Goal: Information Seeking & Learning: Learn about a topic

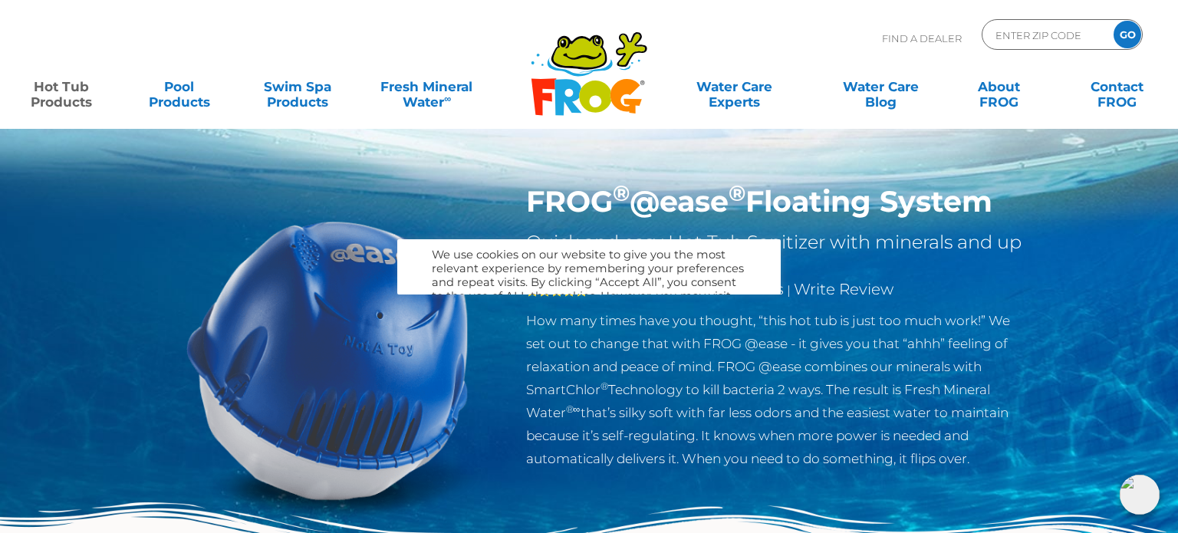
click at [364, 382] on img at bounding box center [327, 359] width 351 height 351
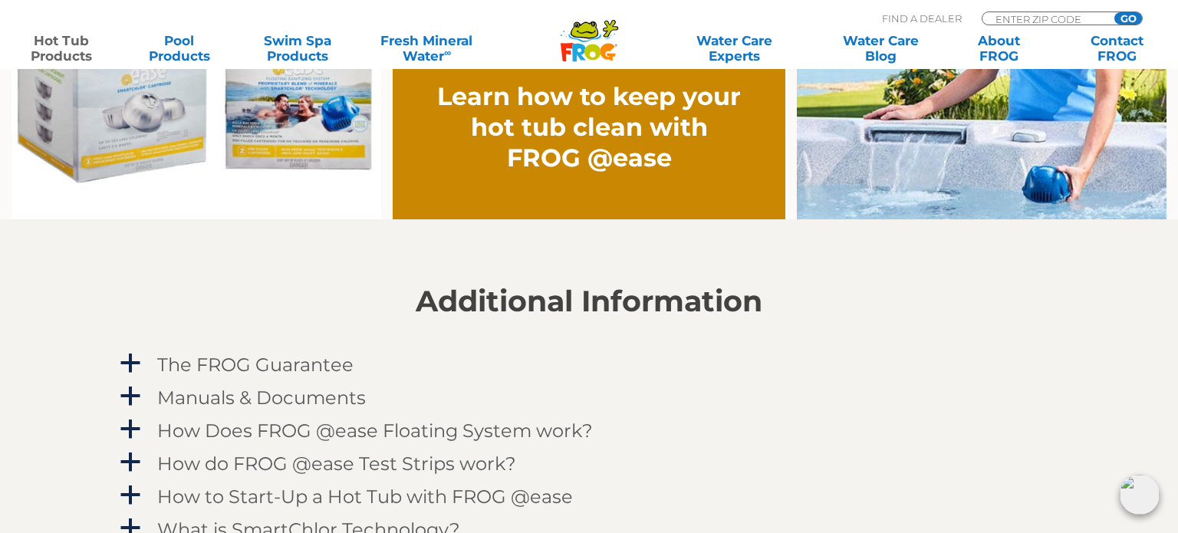
scroll to position [1410, 0]
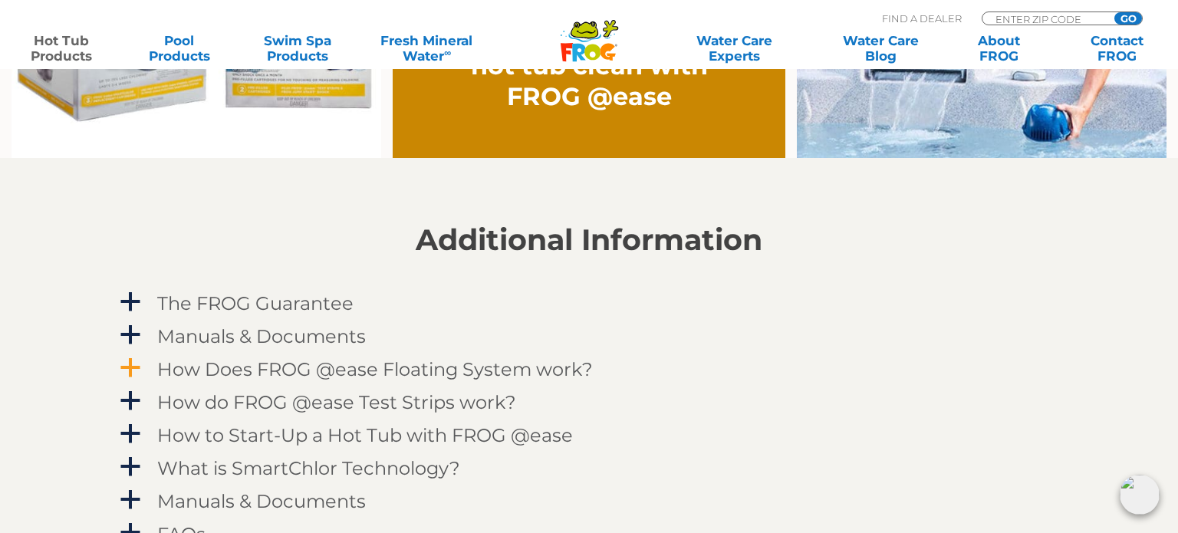
click at [539, 364] on h4 "How Does FROG @ease Floating System work?" at bounding box center [375, 369] width 436 height 21
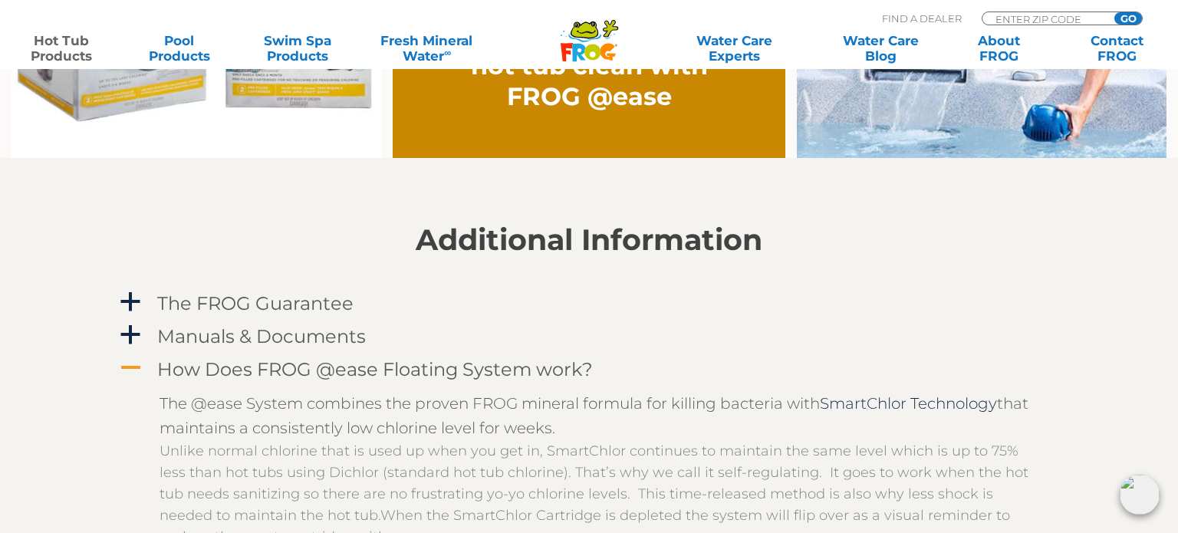
click at [539, 364] on h4 "How Does FROG @ease Floating System work?" at bounding box center [375, 369] width 436 height 21
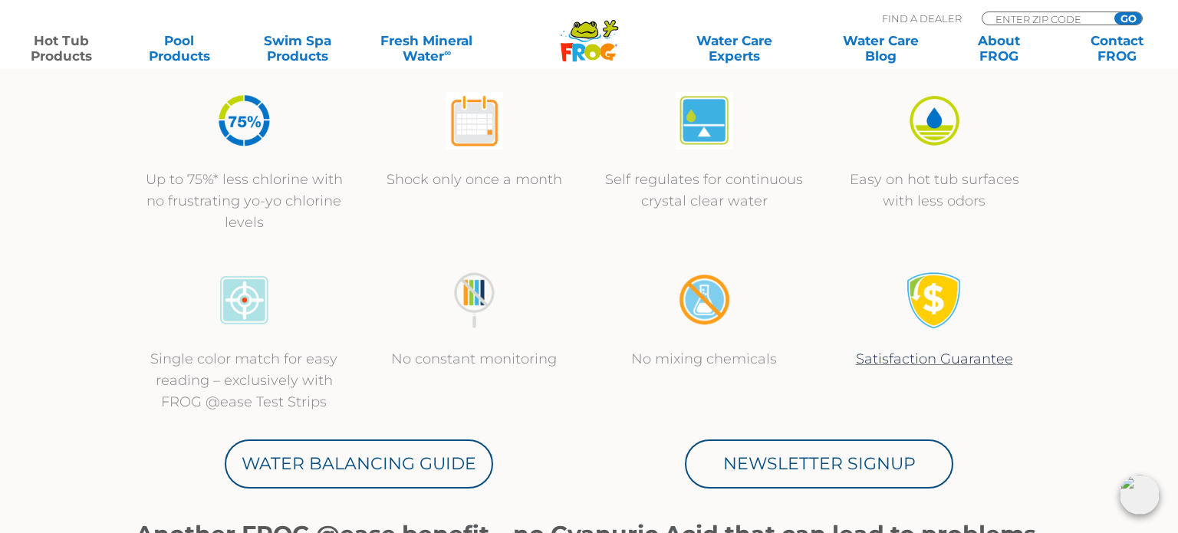
scroll to position [0, 0]
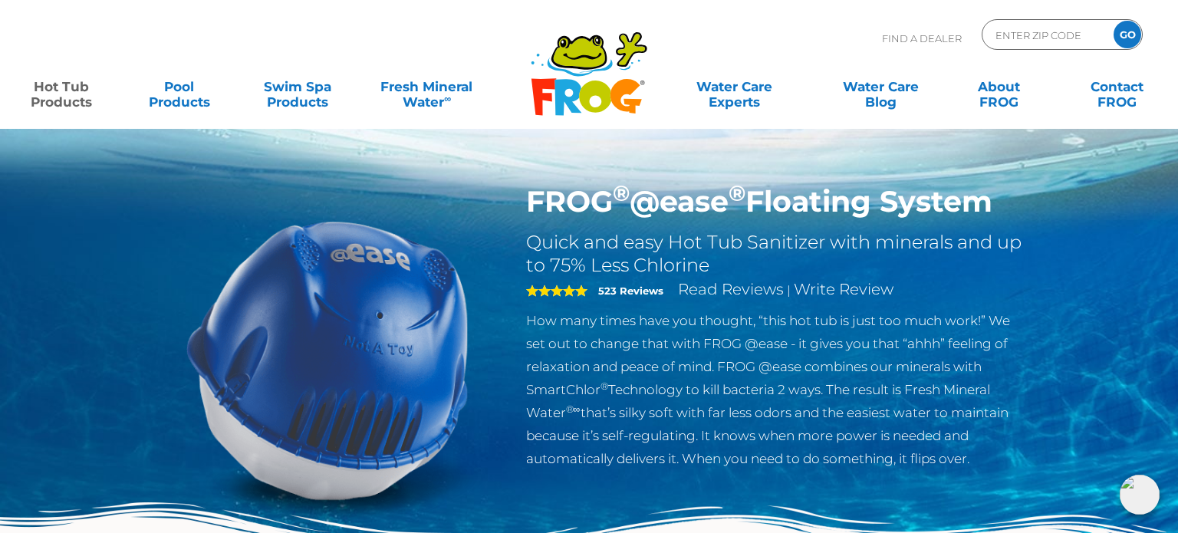
click at [1006, 34] on input "ENTER ZIP CODE" at bounding box center [1046, 35] width 104 height 22
type input "37885"
click at [1128, 36] on input "GO" at bounding box center [1128, 35] width 28 height 28
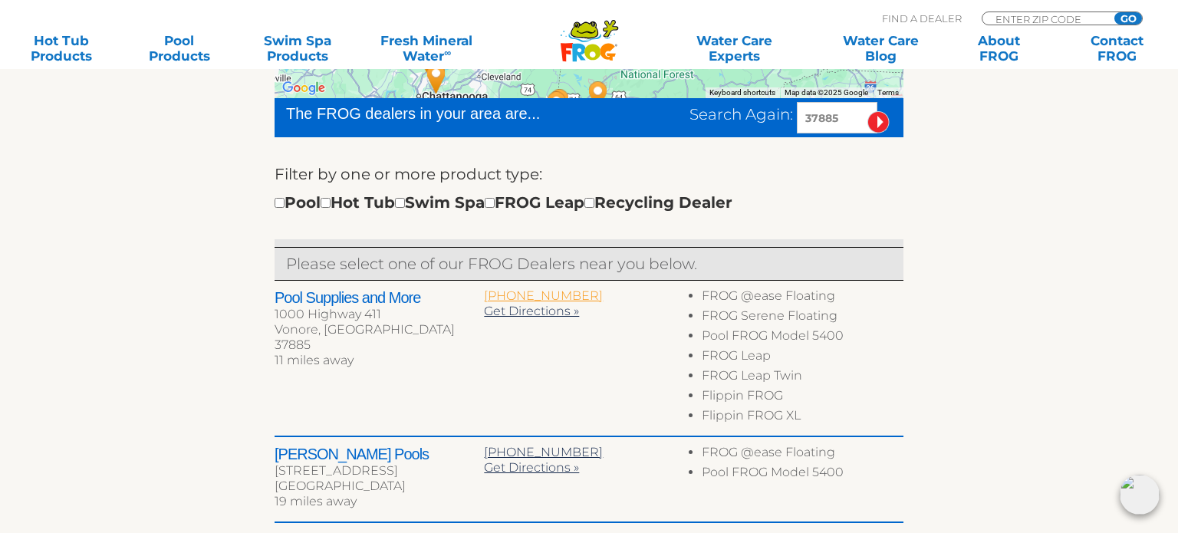
scroll to position [449, 0]
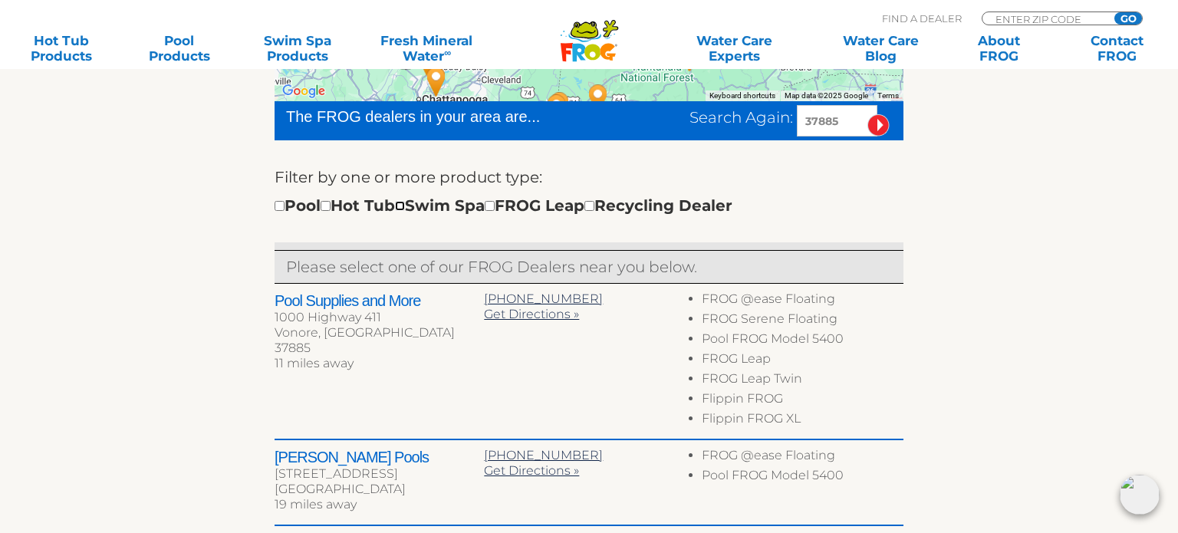
click at [405, 206] on input "checkbox" at bounding box center [400, 206] width 10 height 10
checkbox input "true"
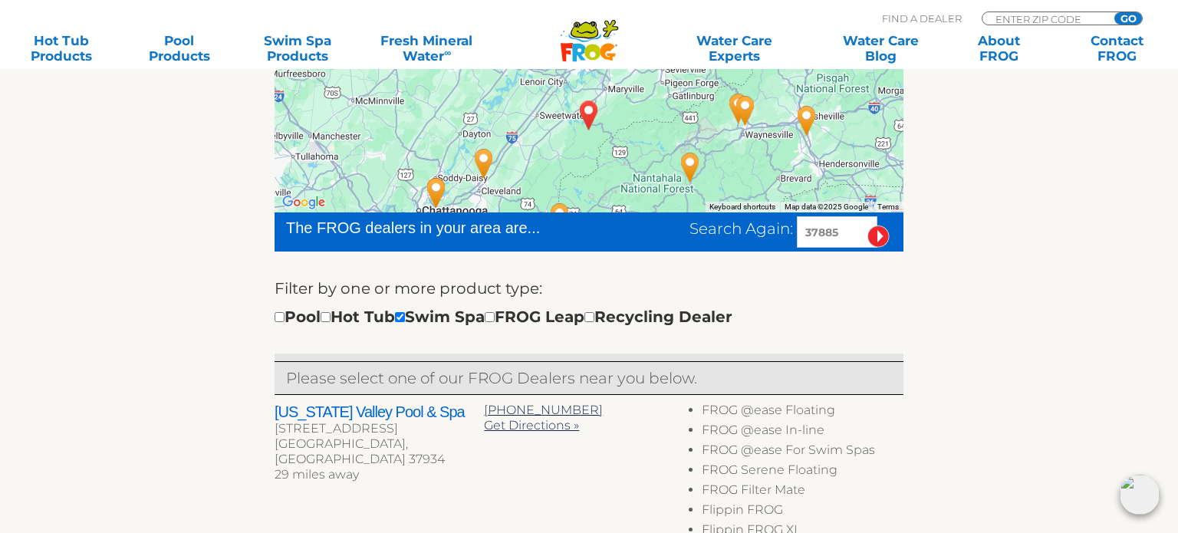
scroll to position [346, 0]
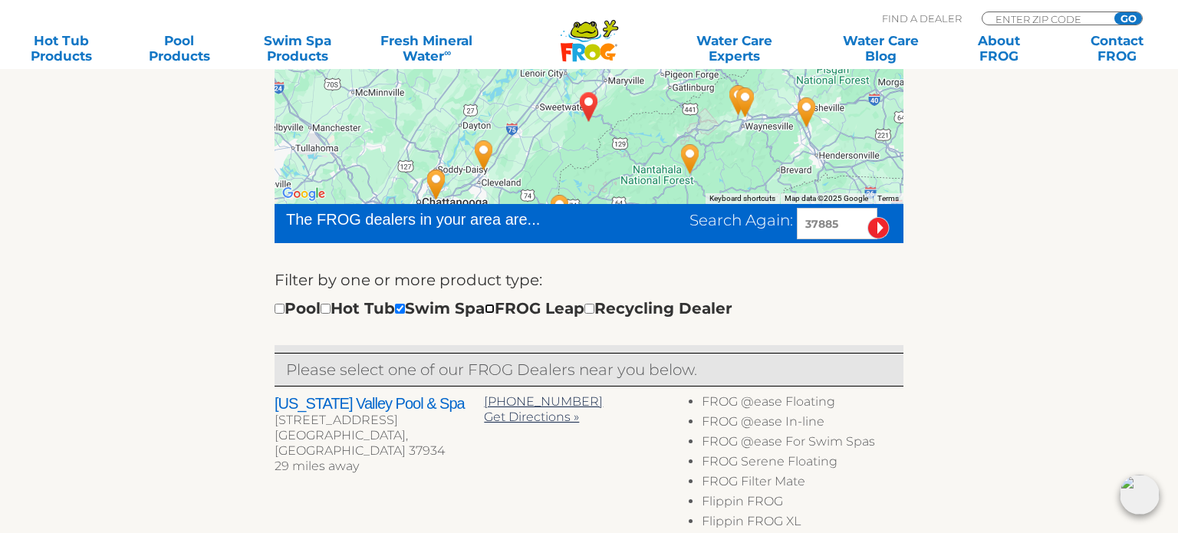
click at [495, 308] on input "checkbox" at bounding box center [490, 309] width 10 height 10
checkbox input "true"
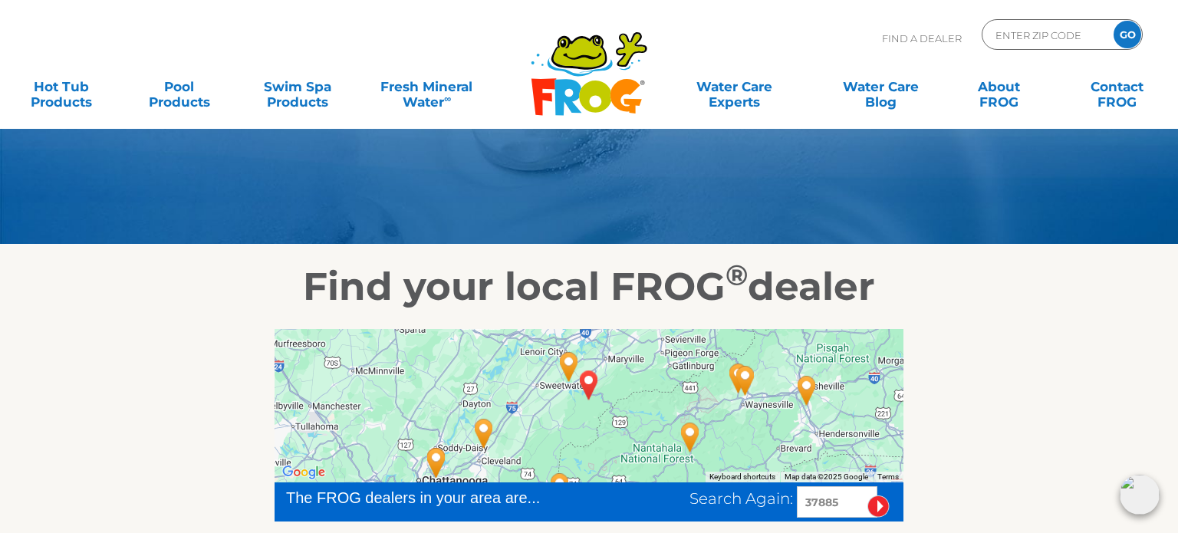
scroll to position [67, 0]
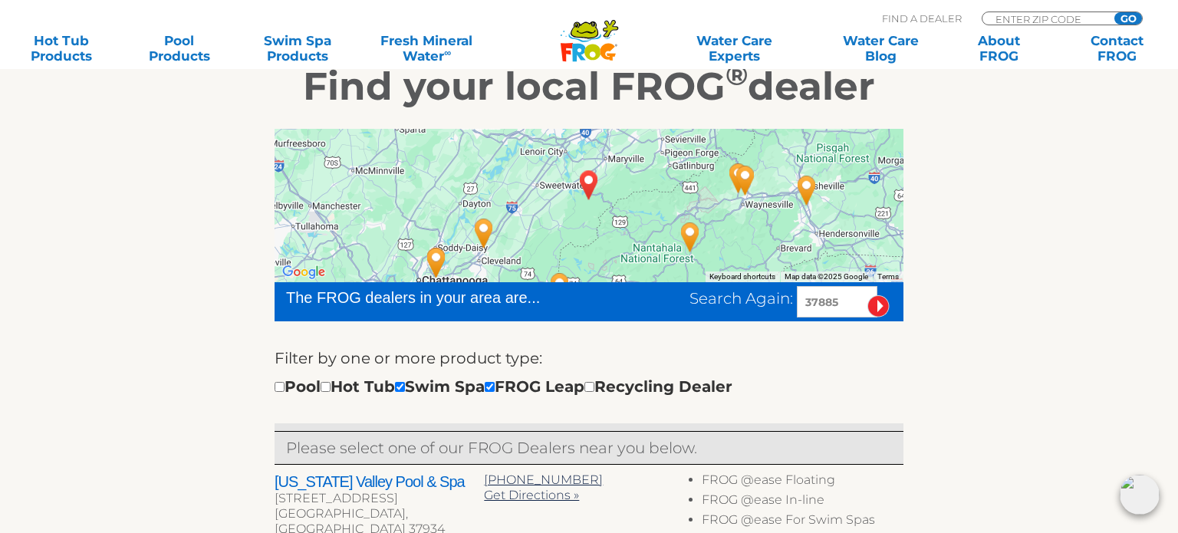
scroll to position [265, 0]
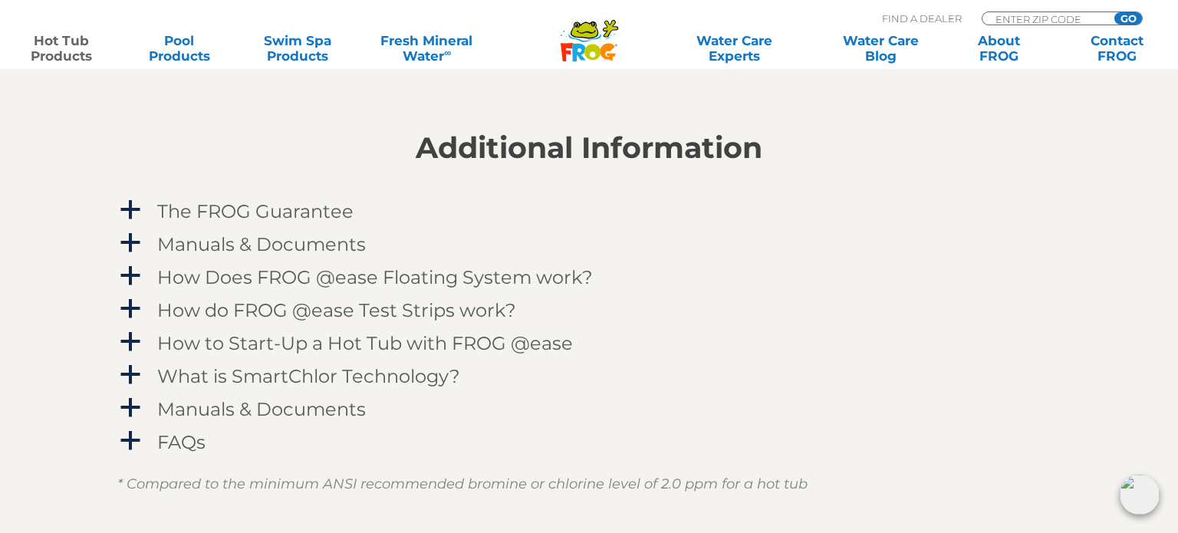
scroll to position [1486, 0]
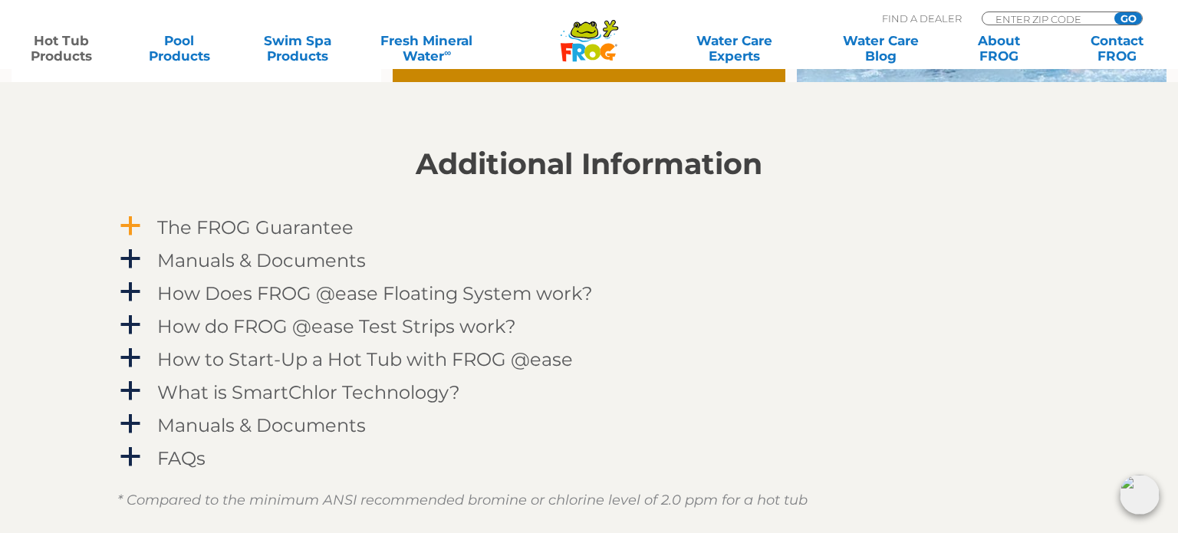
click at [333, 229] on h4 "The FROG Guarantee" at bounding box center [255, 227] width 196 height 21
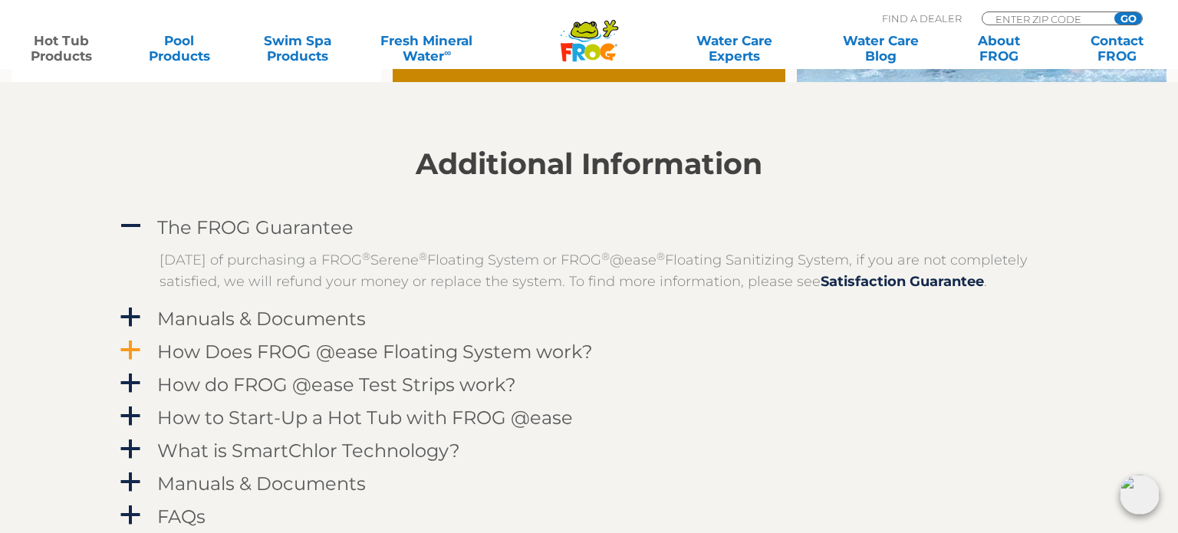
click at [345, 362] on h4 "How Does FROG @ease Floating System work?" at bounding box center [375, 351] width 436 height 21
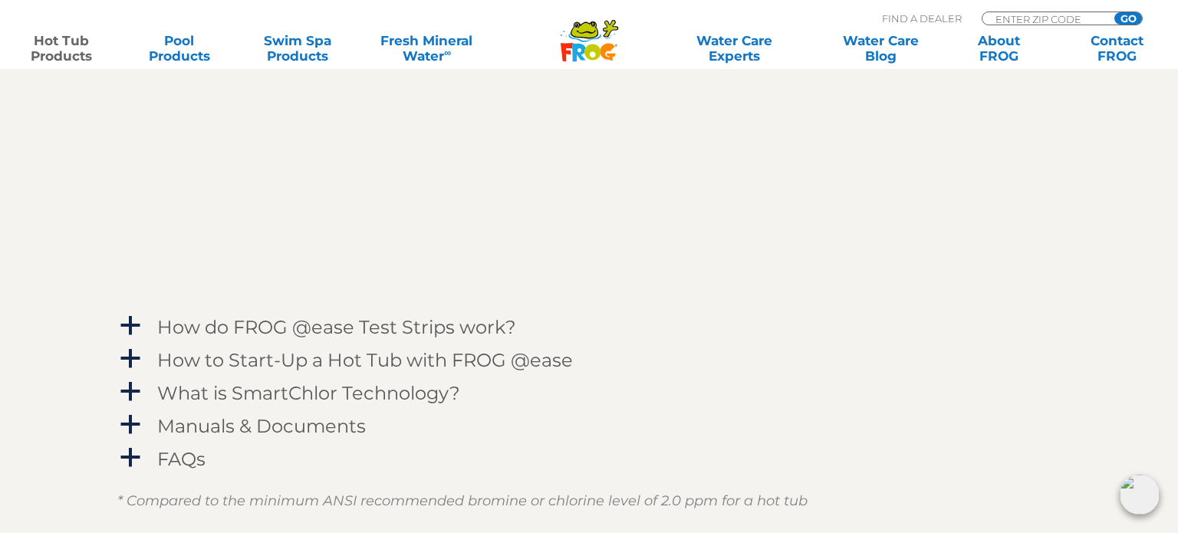
scroll to position [1984, 0]
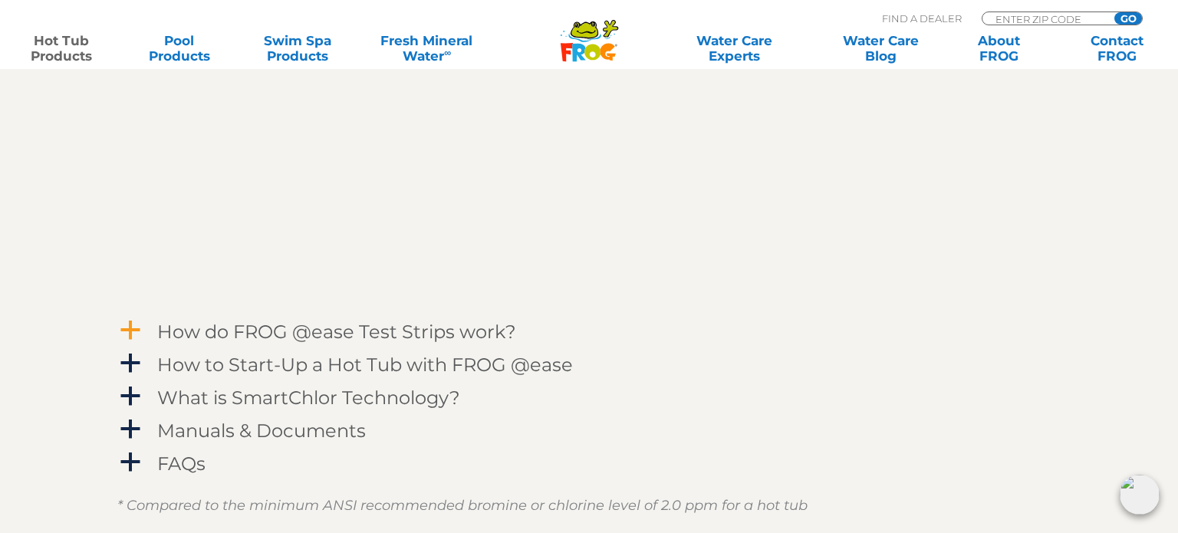
click at [421, 342] on h4 "How do FROG @ease Test Strips work?" at bounding box center [336, 331] width 359 height 21
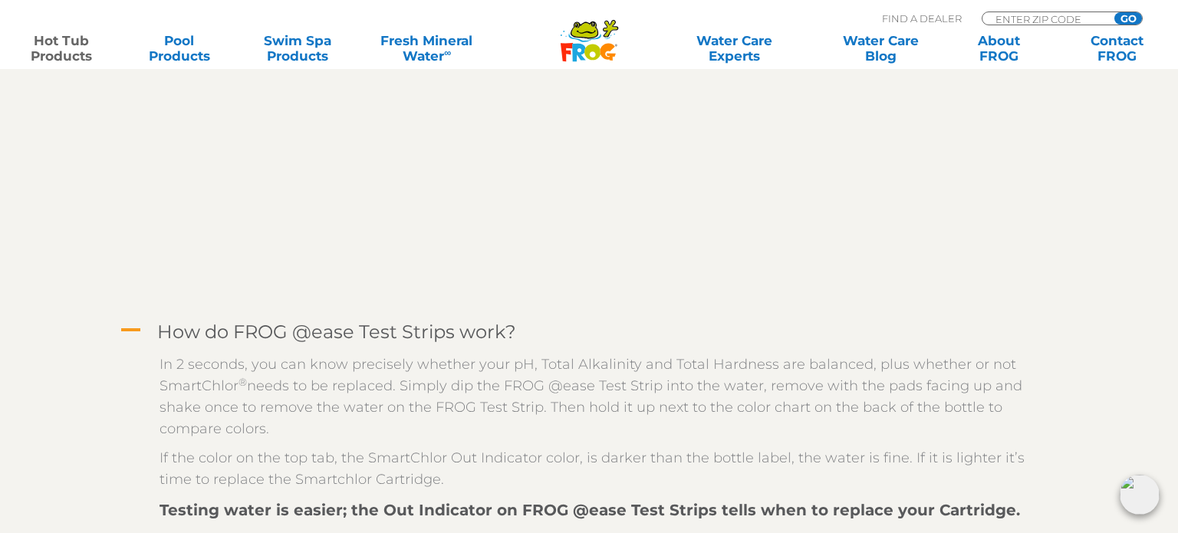
click at [421, 342] on h4 "How do FROG @ease Test Strips work?" at bounding box center [336, 331] width 359 height 21
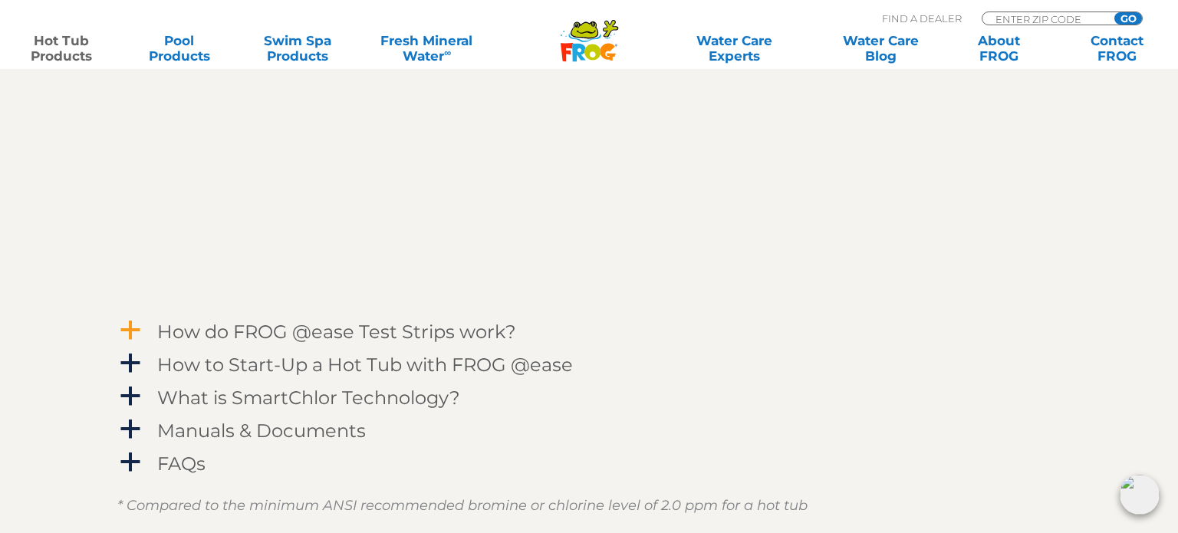
click at [421, 342] on h4 "How do FROG @ease Test Strips work?" at bounding box center [336, 331] width 359 height 21
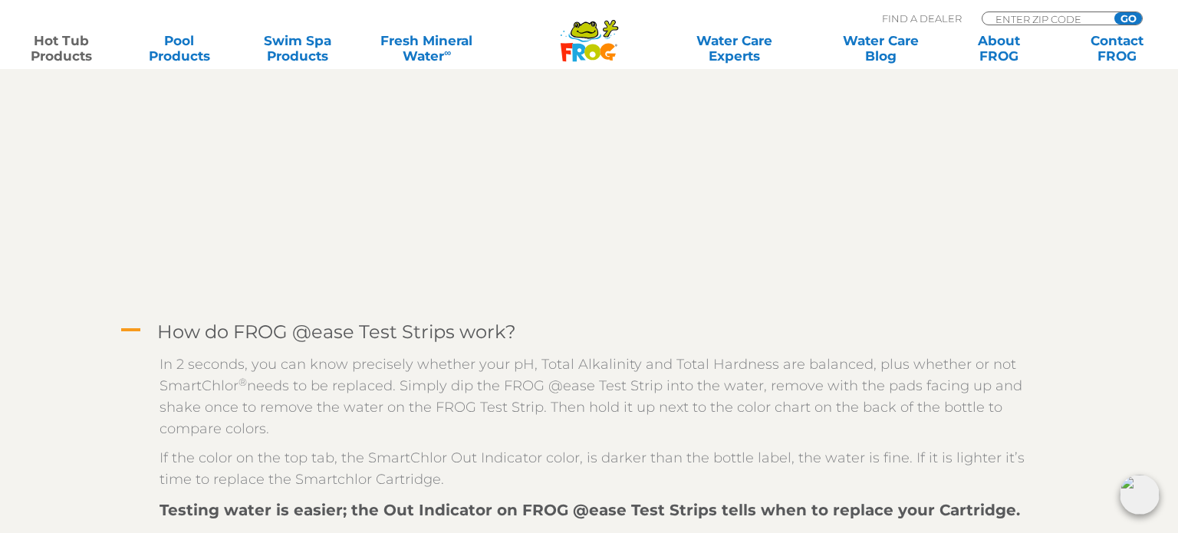
click at [421, 342] on h4 "How do FROG @ease Test Strips work?" at bounding box center [336, 331] width 359 height 21
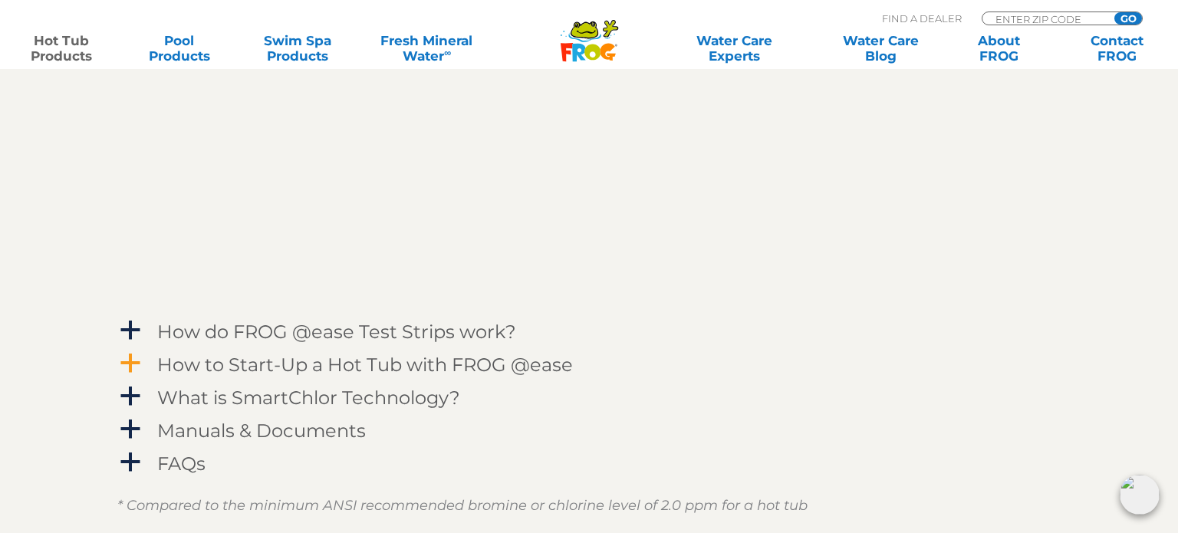
click at [417, 375] on h4 "How to Start-Up a Hot Tub with FROG @ease" at bounding box center [365, 364] width 416 height 21
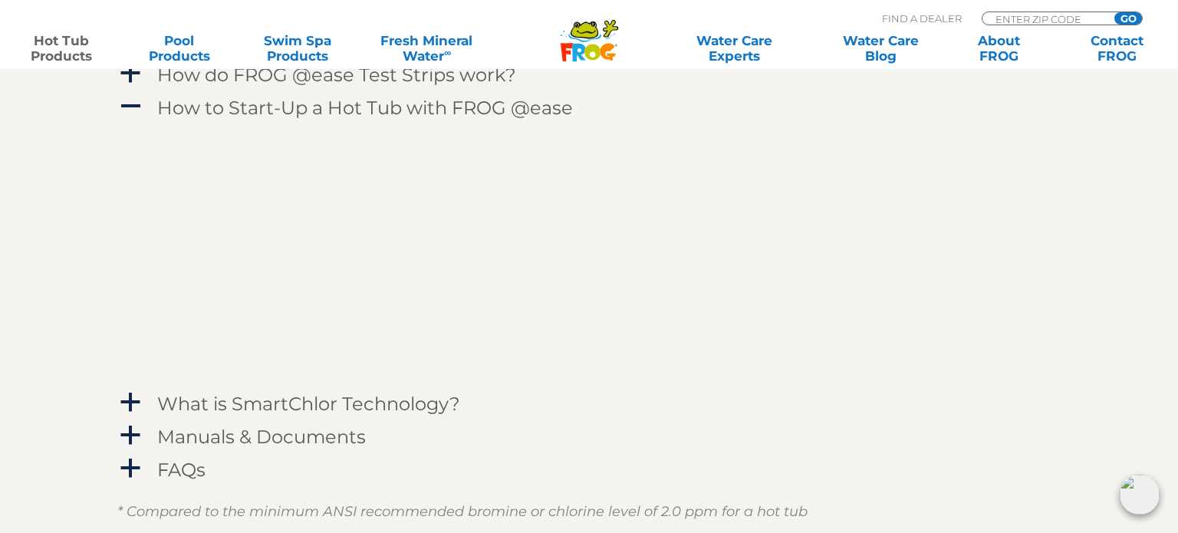
scroll to position [2238, 0]
click at [422, 417] on h4 "What is SmartChlor Technology?" at bounding box center [308, 407] width 303 height 21
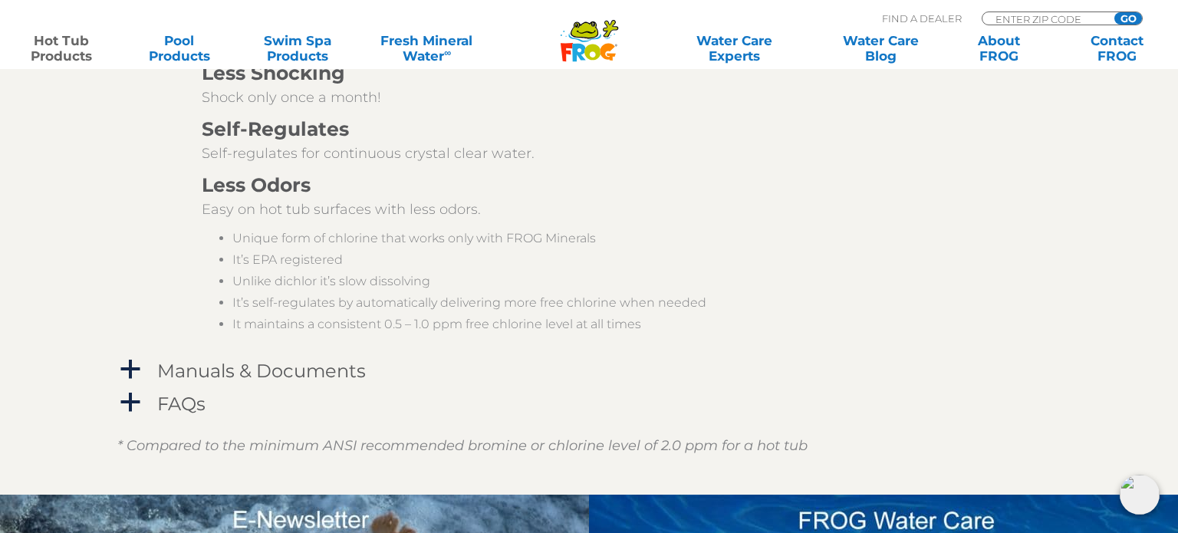
scroll to position [2947, 0]
click at [341, 381] on h4 "Manuals & Documents" at bounding box center [261, 370] width 209 height 21
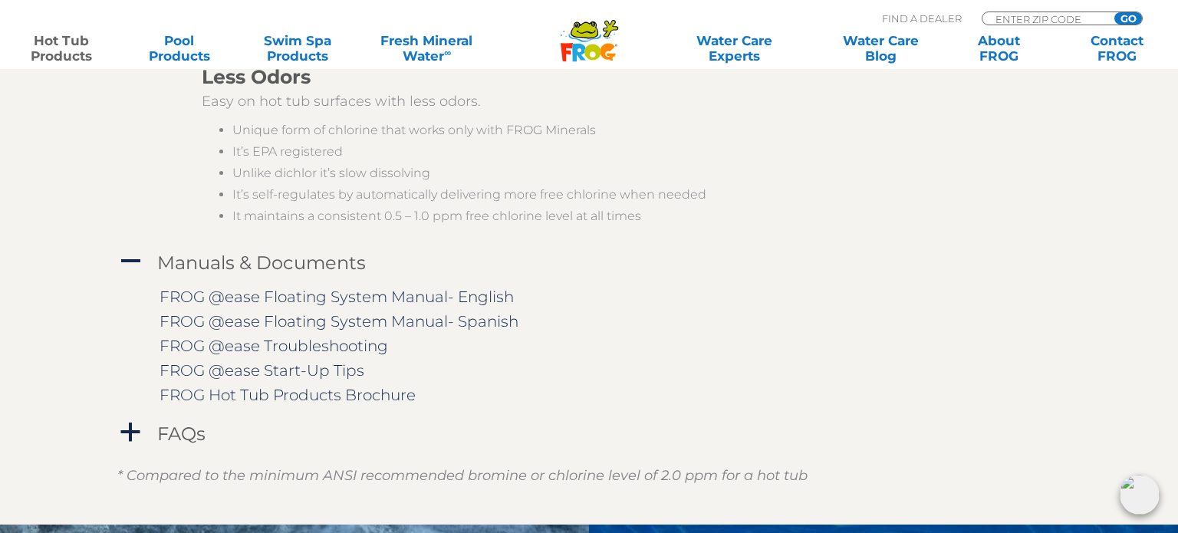
scroll to position [3056, 0]
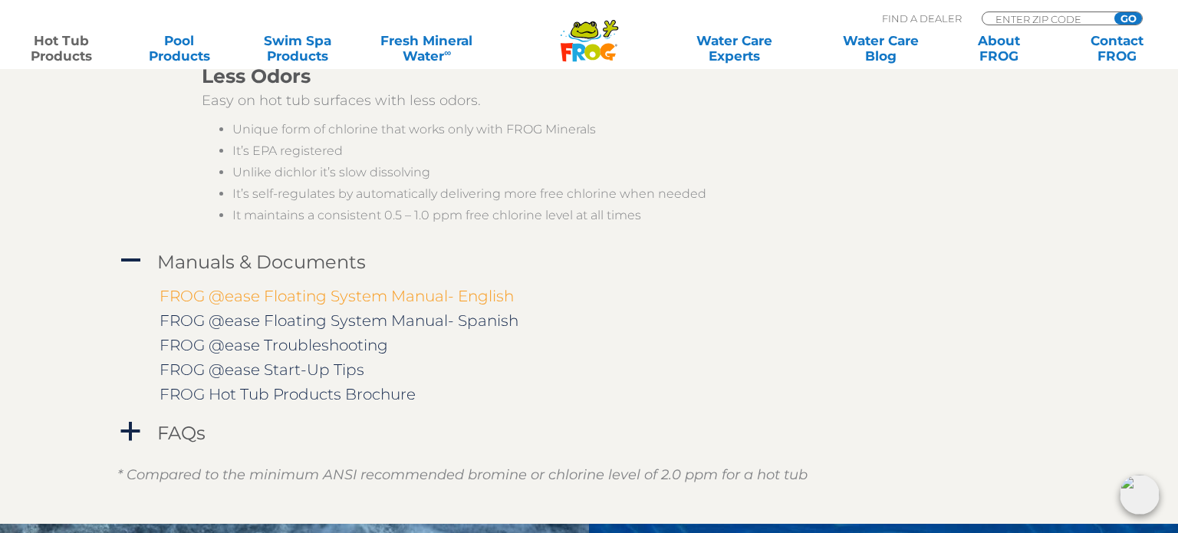
click at [404, 305] on link "FROG @ease Floating System Manual- English" at bounding box center [337, 296] width 354 height 18
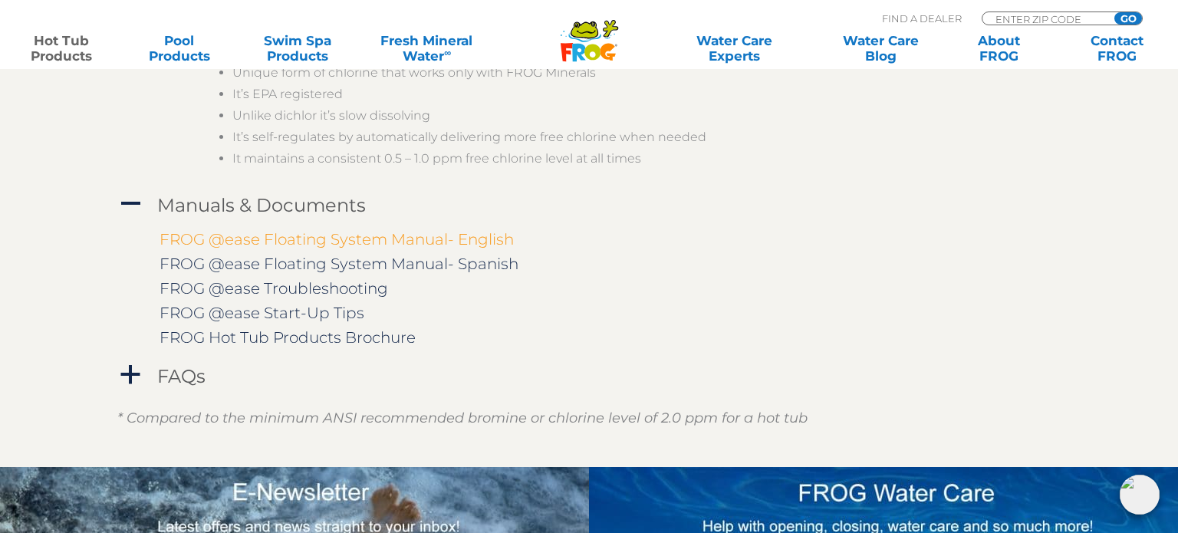
scroll to position [3118, 0]
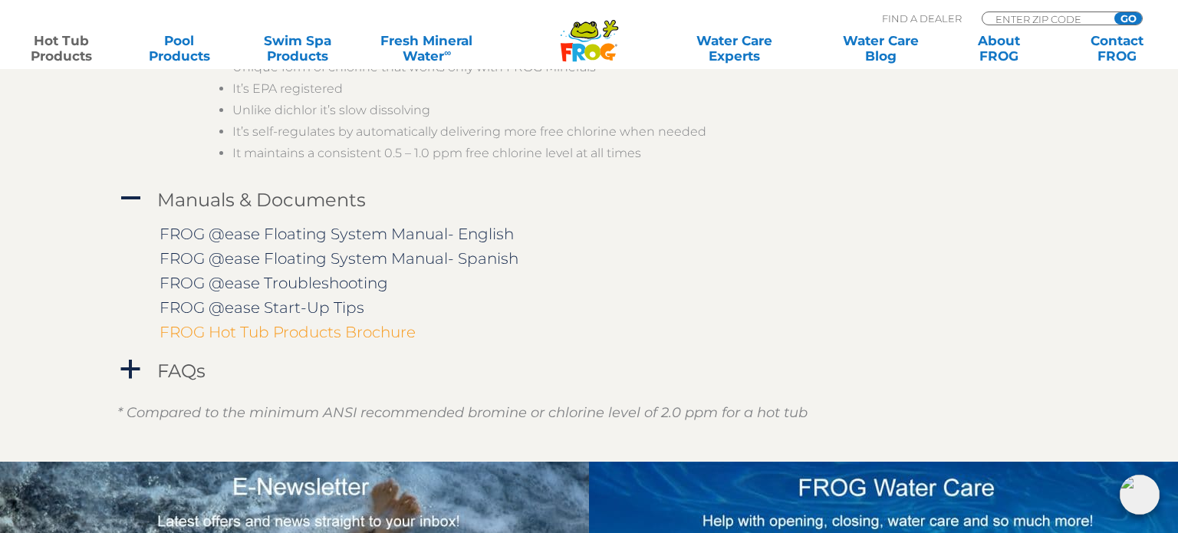
click at [352, 341] on link "FROG Hot Tub Products Brochure" at bounding box center [288, 332] width 256 height 18
click at [192, 381] on h4 "FAQs" at bounding box center [181, 371] width 48 height 21
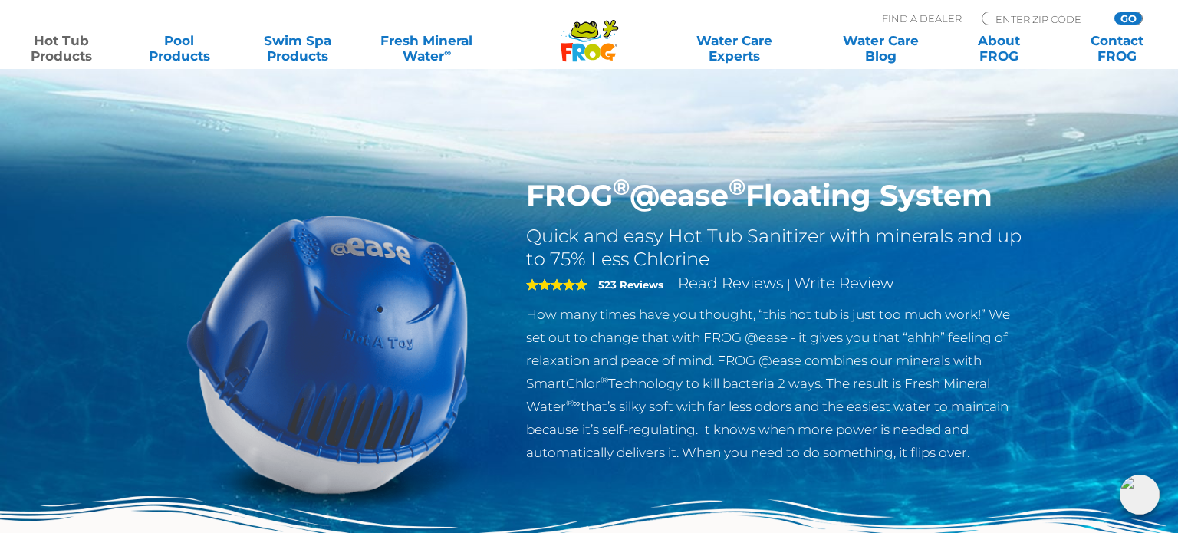
scroll to position [0, 0]
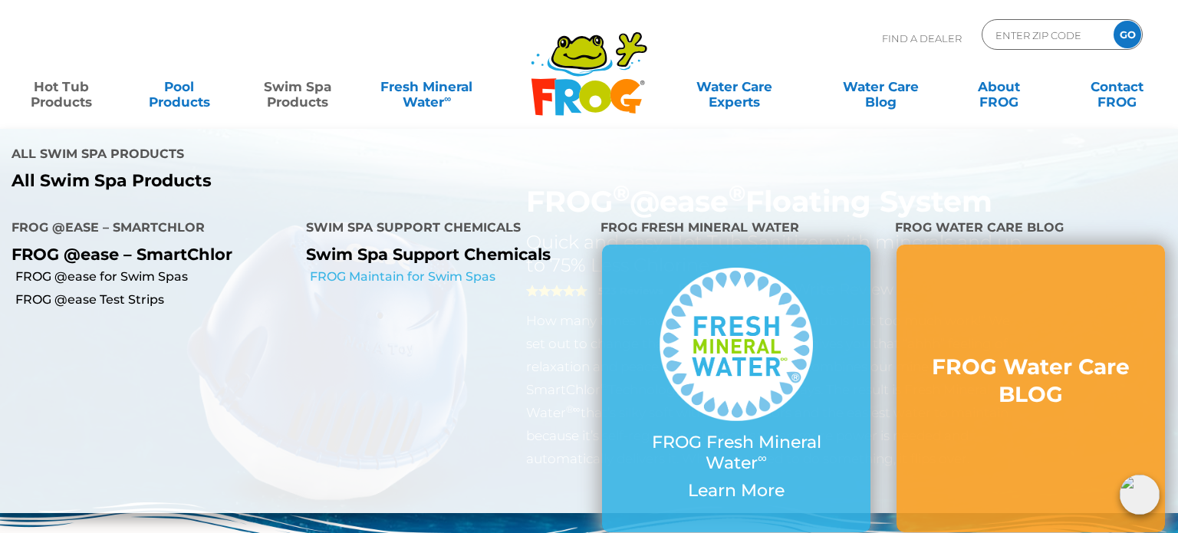
click at [374, 275] on link "FROG Maintain for Swim Spas" at bounding box center [449, 276] width 279 height 17
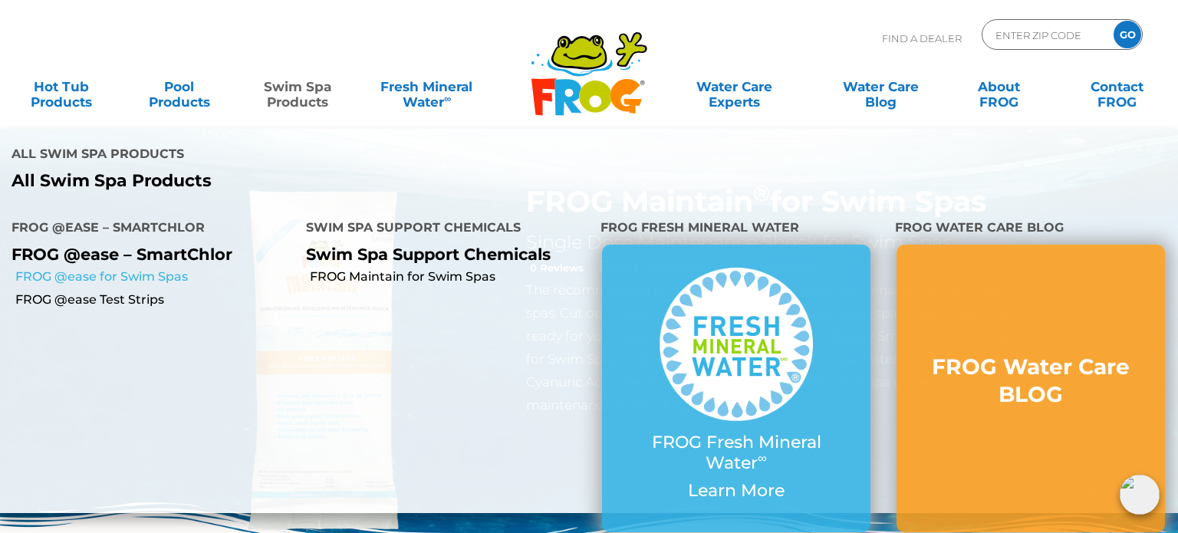
click at [167, 279] on link "FROG @ease for Swim Spas" at bounding box center [154, 276] width 279 height 17
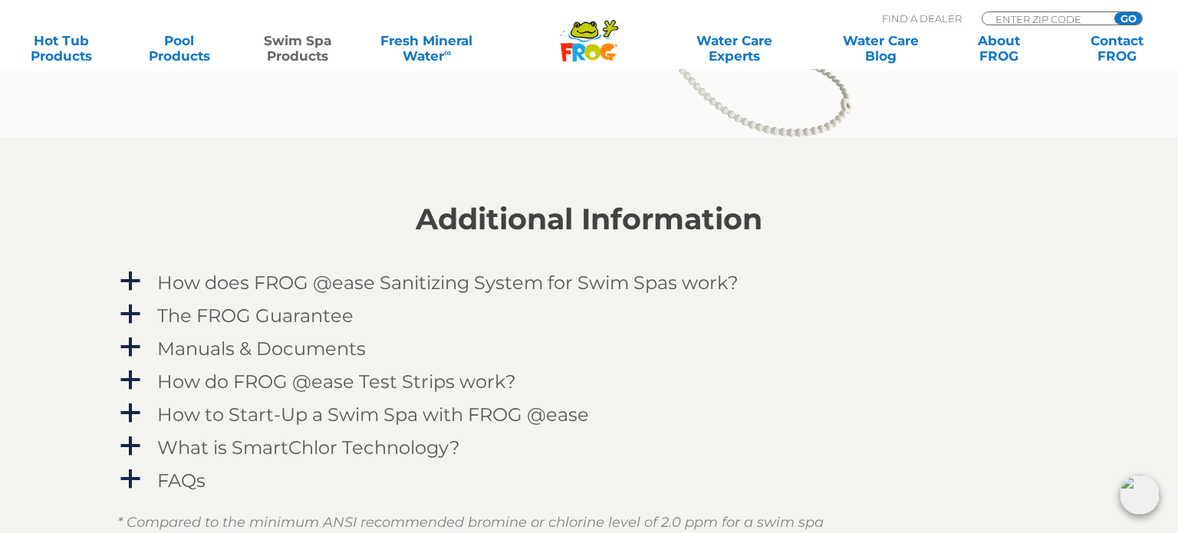
scroll to position [1729, 0]
click at [502, 280] on h4 "How does FROG @ease Sanitizing System for Swim Spas work?" at bounding box center [447, 284] width 581 height 21
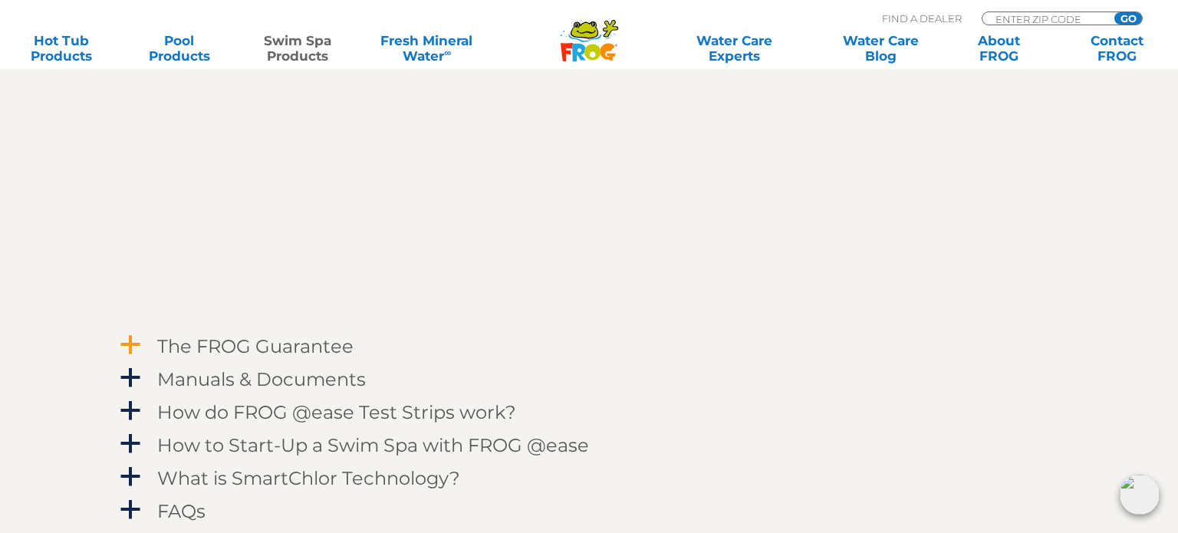
scroll to position [2174, 0]
click at [317, 380] on h4 "Manuals & Documents" at bounding box center [261, 377] width 209 height 21
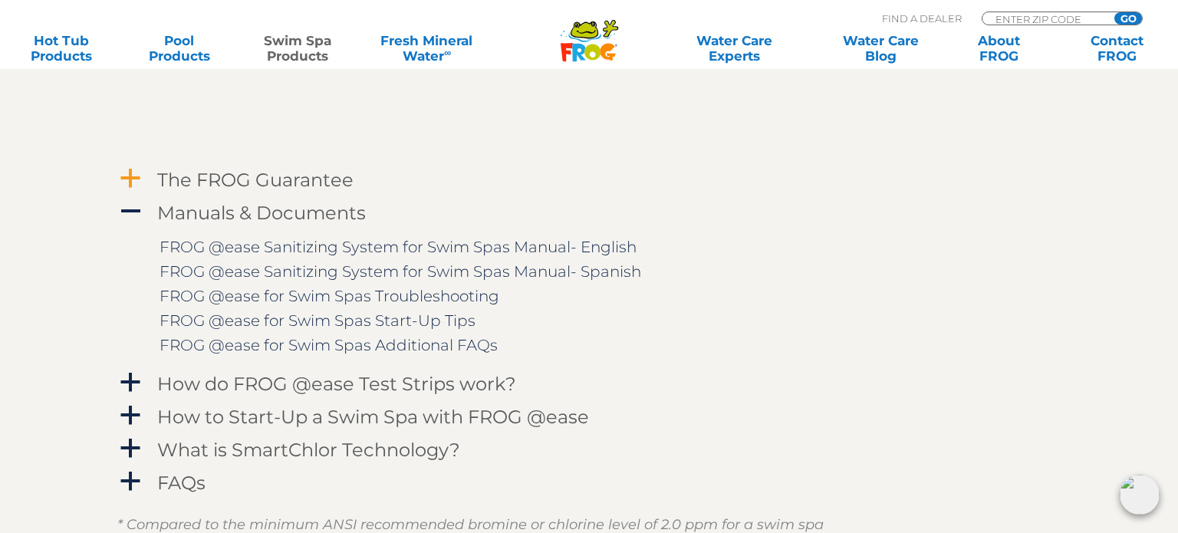
scroll to position [2342, 0]
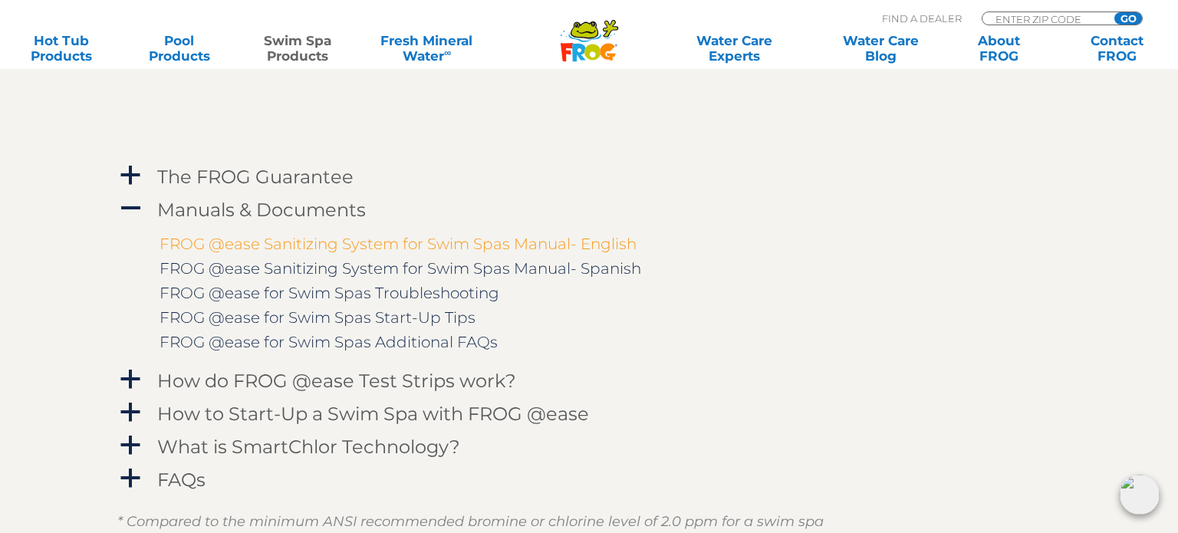
click at [437, 245] on link "FROG @ease Sanitizing System for Swim Spas Manual- English" at bounding box center [398, 244] width 477 height 18
